Goal: Information Seeking & Learning: Learn about a topic

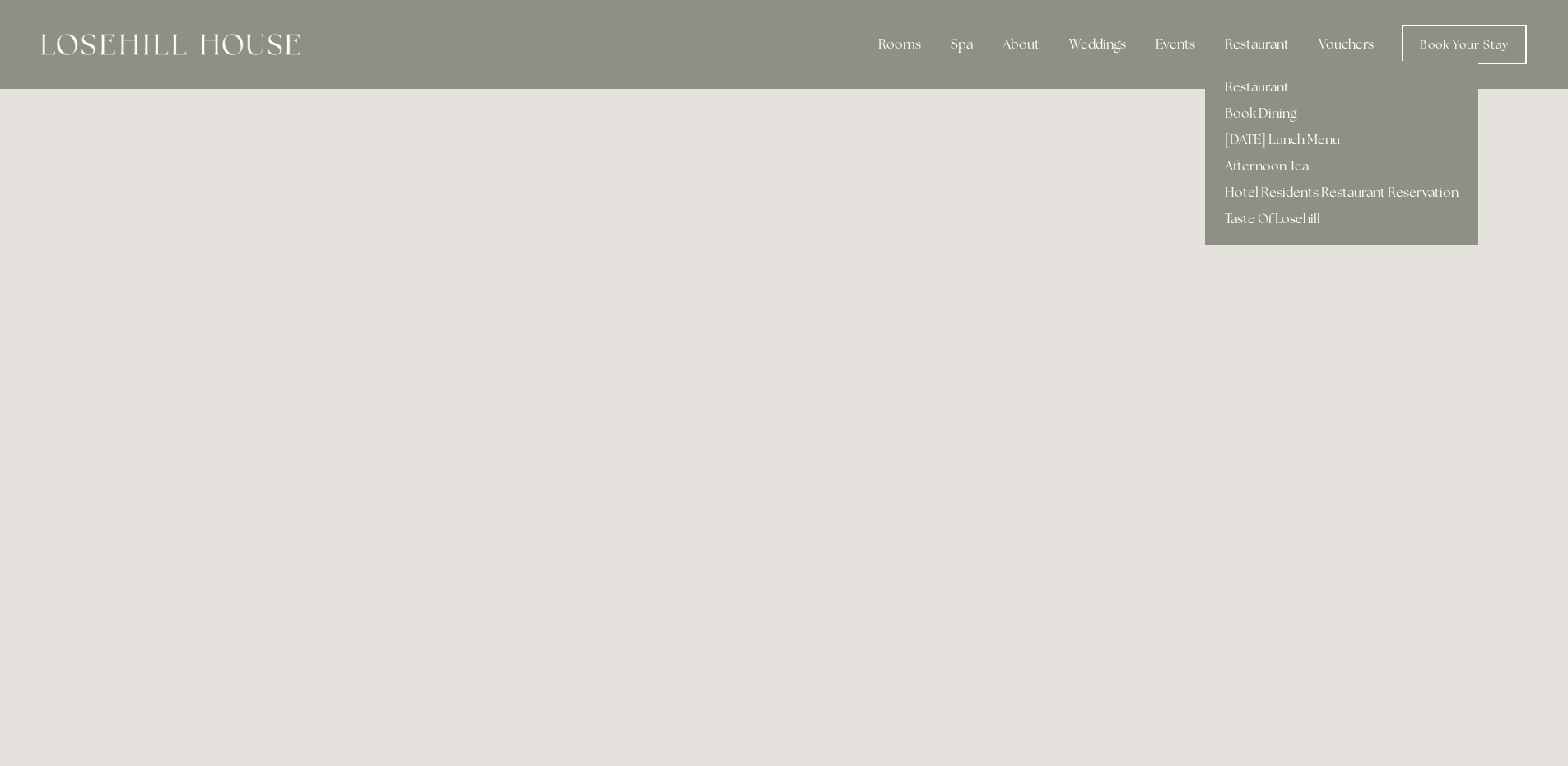
click at [1260, 81] on link "Restaurant" at bounding box center [1341, 87] width 273 height 26
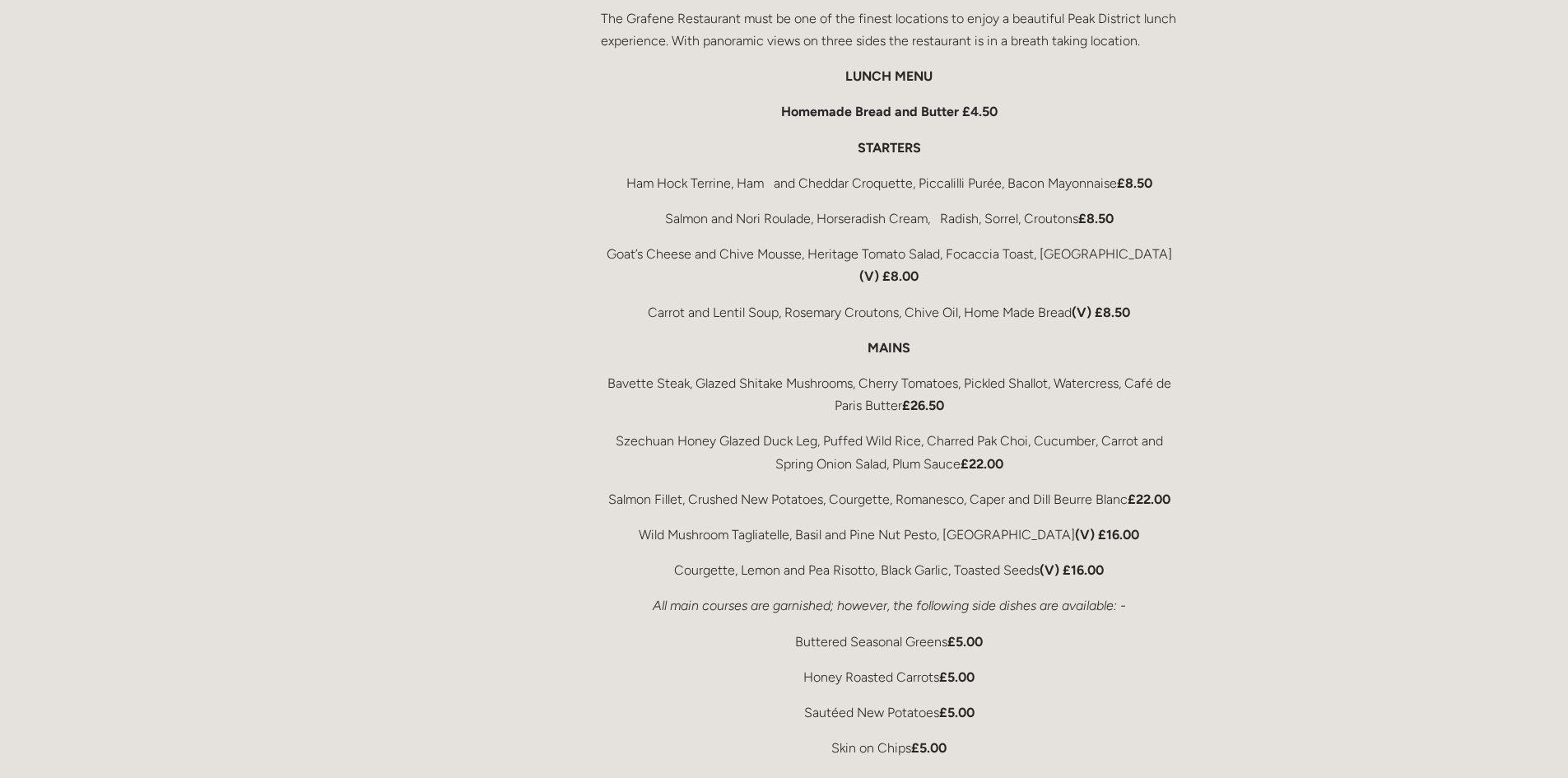
scroll to position [2718, 0]
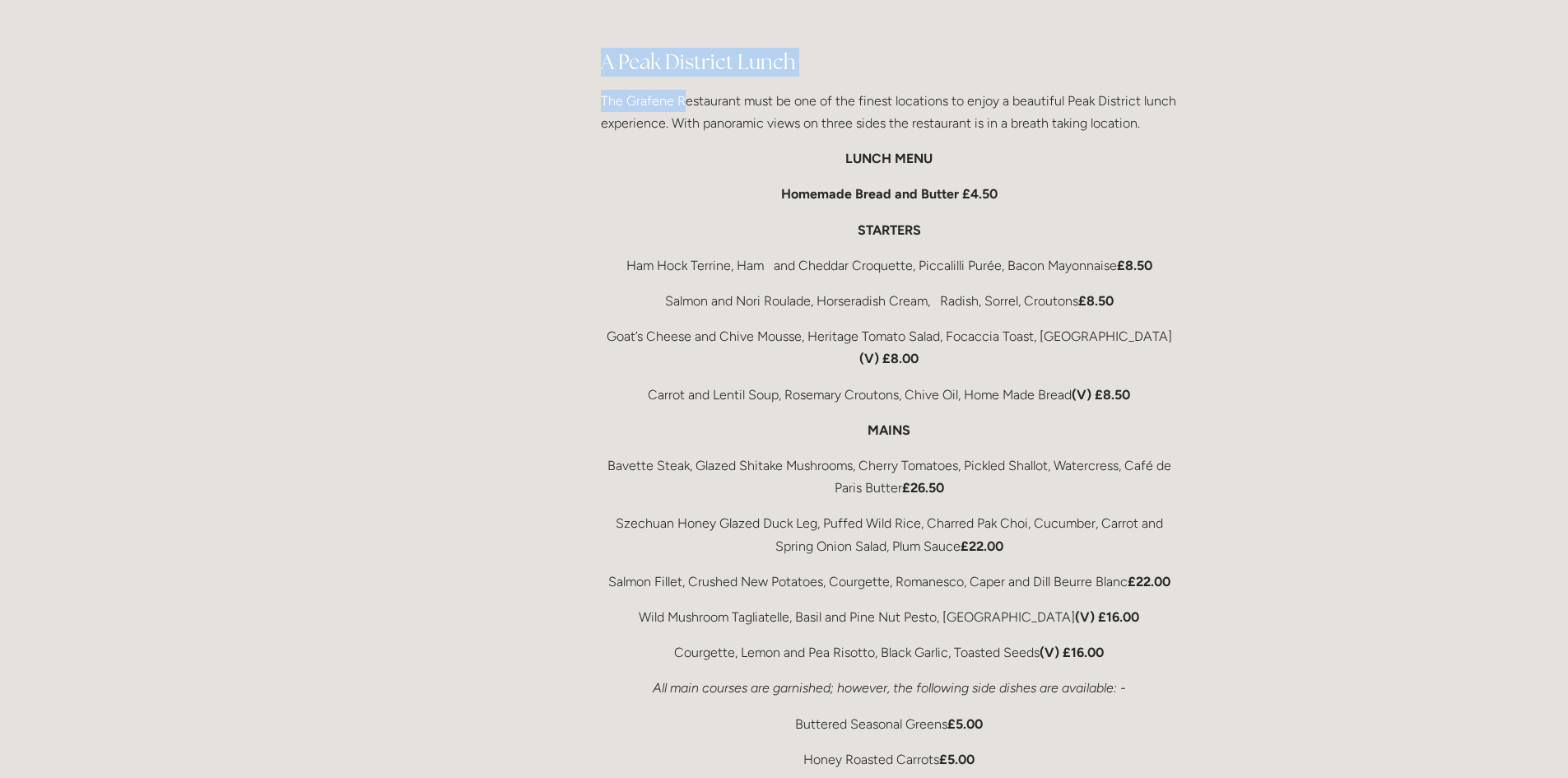
drag, startPoint x: 598, startPoint y: 38, endPoint x: 682, endPoint y: 60, distance: 86.8
click at [682, 60] on div "A Peak District Lunch The Grafene Restaurant must be one of the finest location…" at bounding box center [889, 623] width 605 height 1180
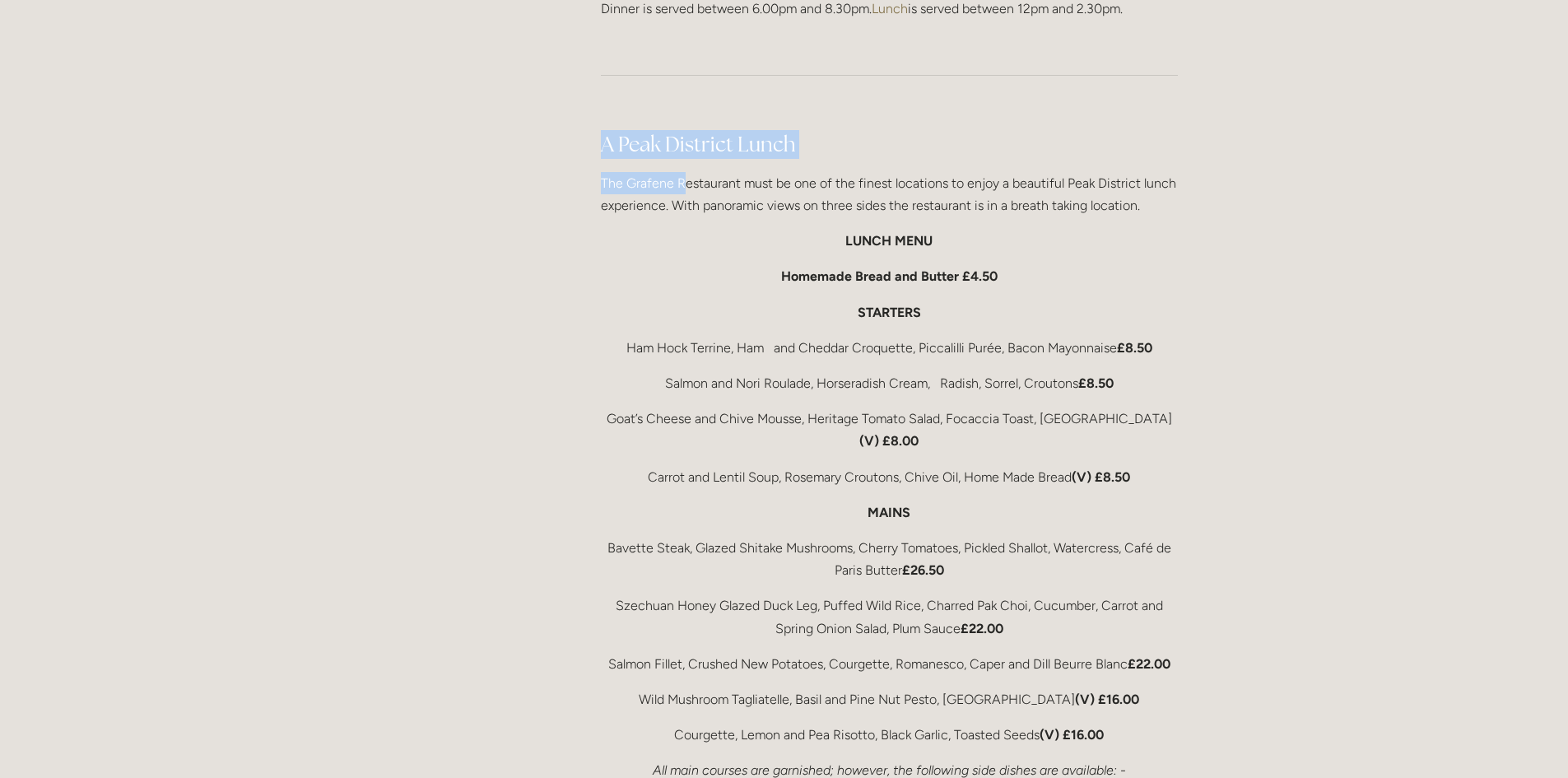
click at [824, 130] on h2 "A Peak District Lunch" at bounding box center [889, 145] width 577 height 29
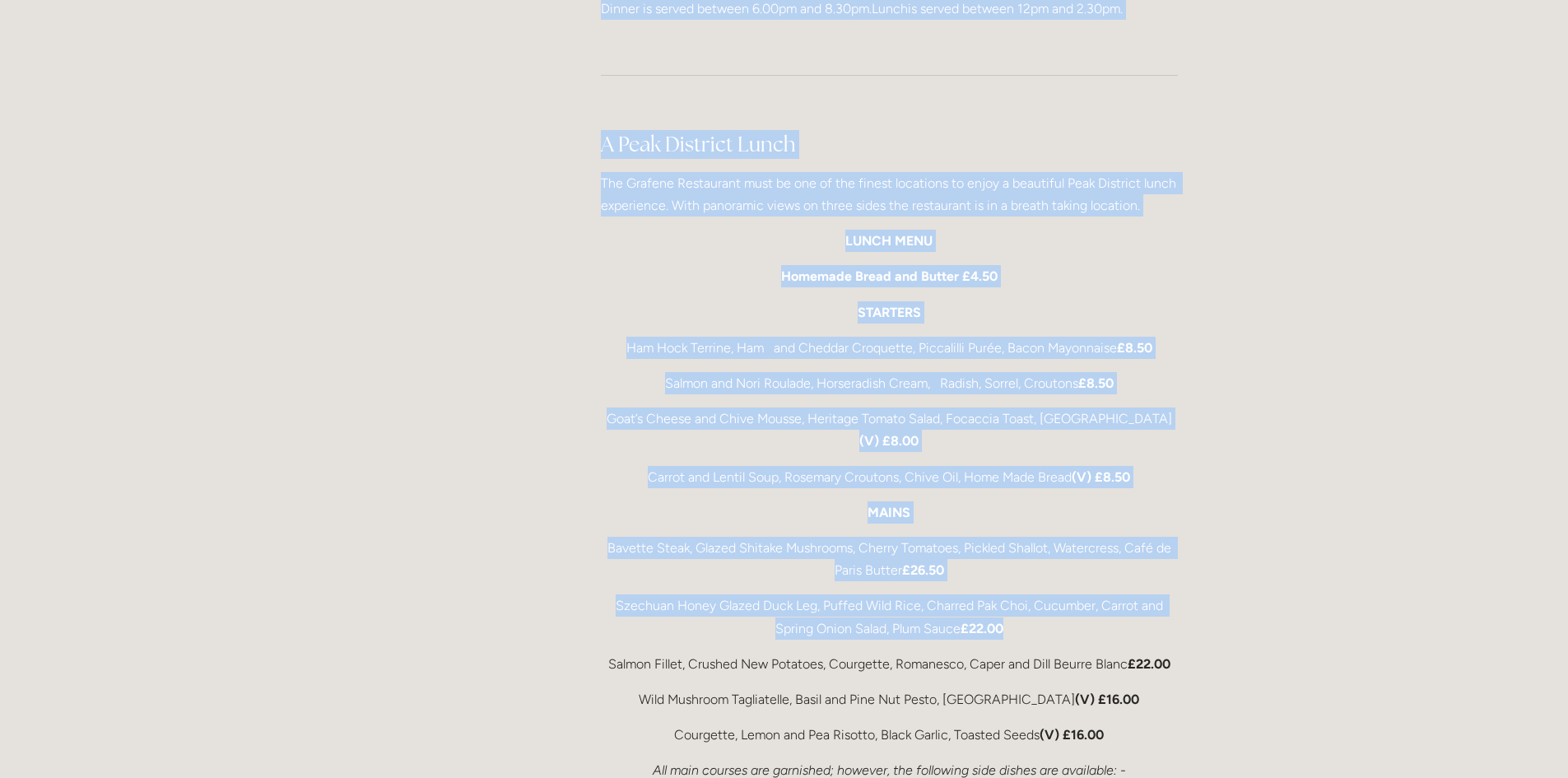
drag, startPoint x: 585, startPoint y: 121, endPoint x: 1098, endPoint y: 590, distance: 695.1
click at [1098, 590] on main "Restaurant Restaurant Book Dining [DATE] Lunch Menu Afternoon Tea Hotel Residen…" at bounding box center [784, 181] width 840 height 4942
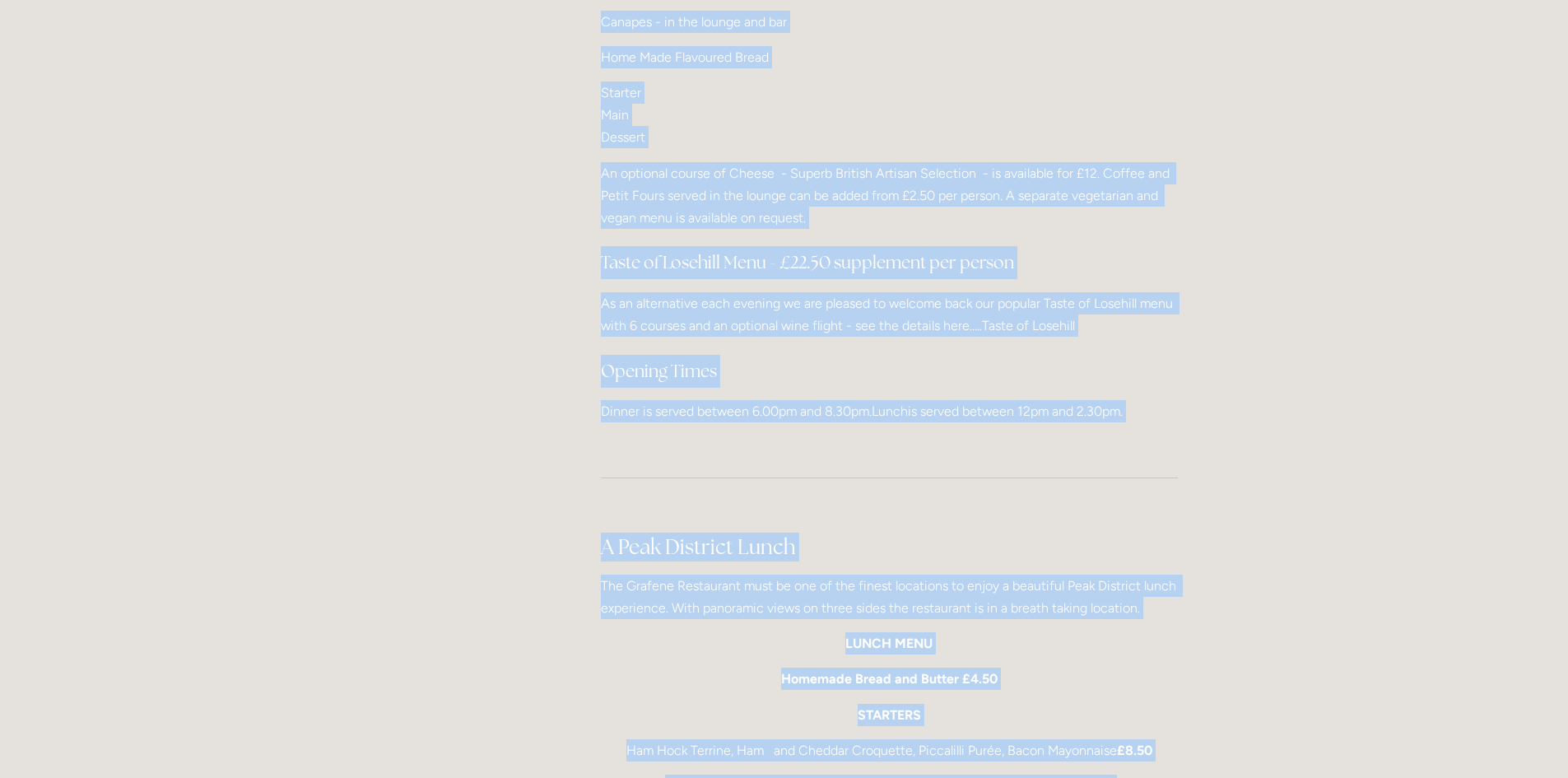
scroll to position [2223, 0]
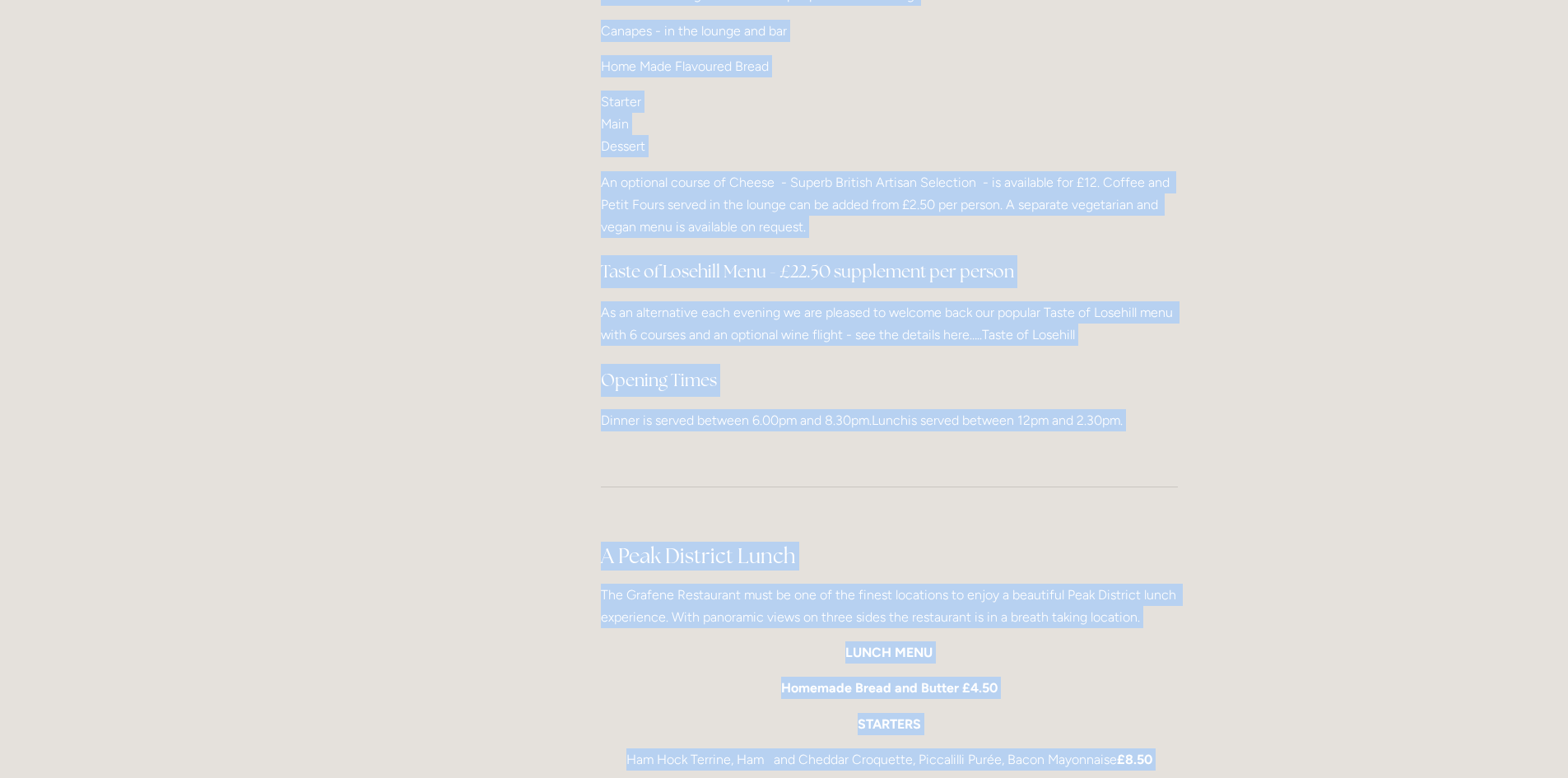
click at [886, 129] on p "Starter Main Dessert" at bounding box center [889, 124] width 577 height 67
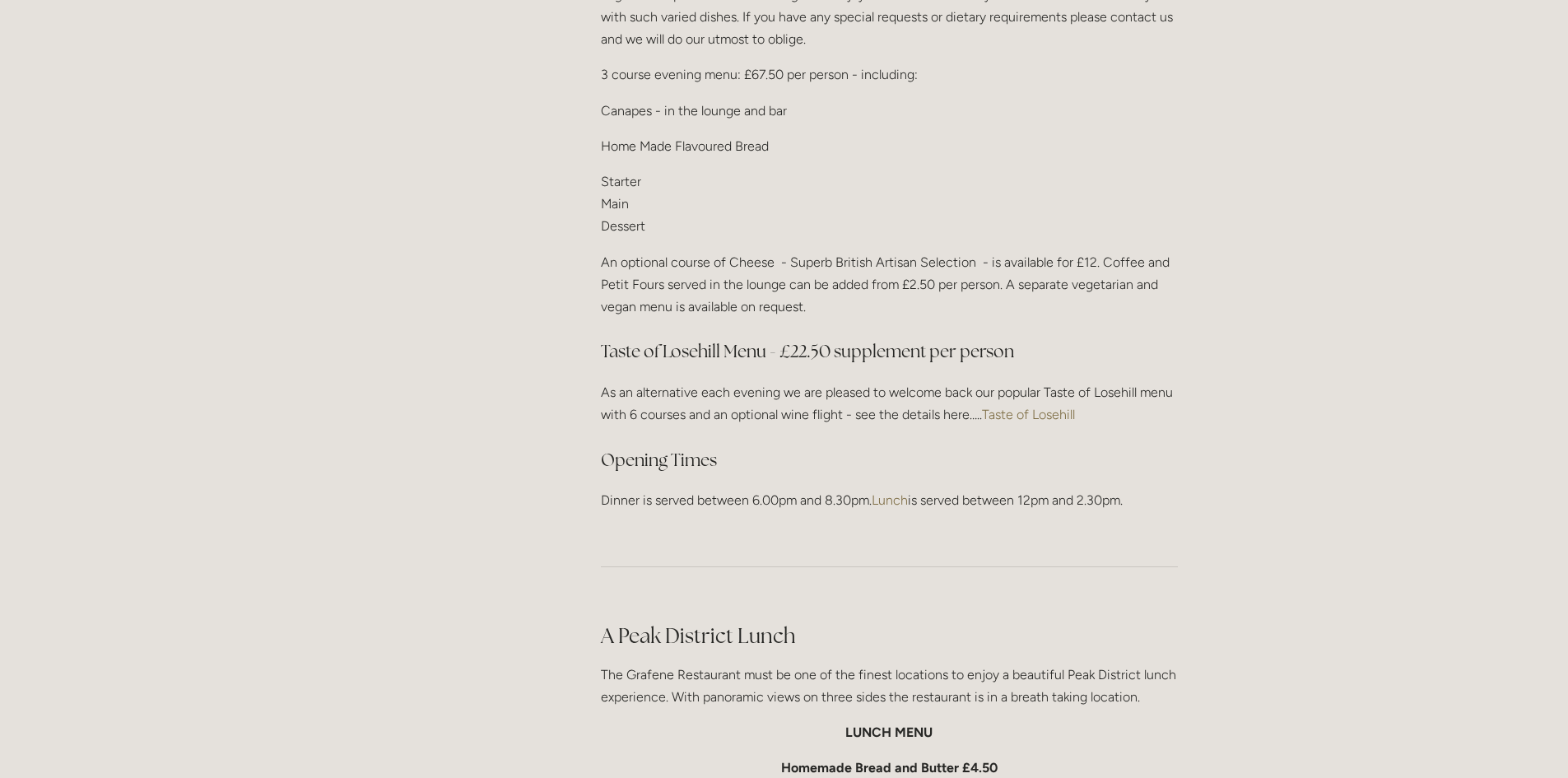
scroll to position [1894, 0]
